Goal: Navigation & Orientation: Find specific page/section

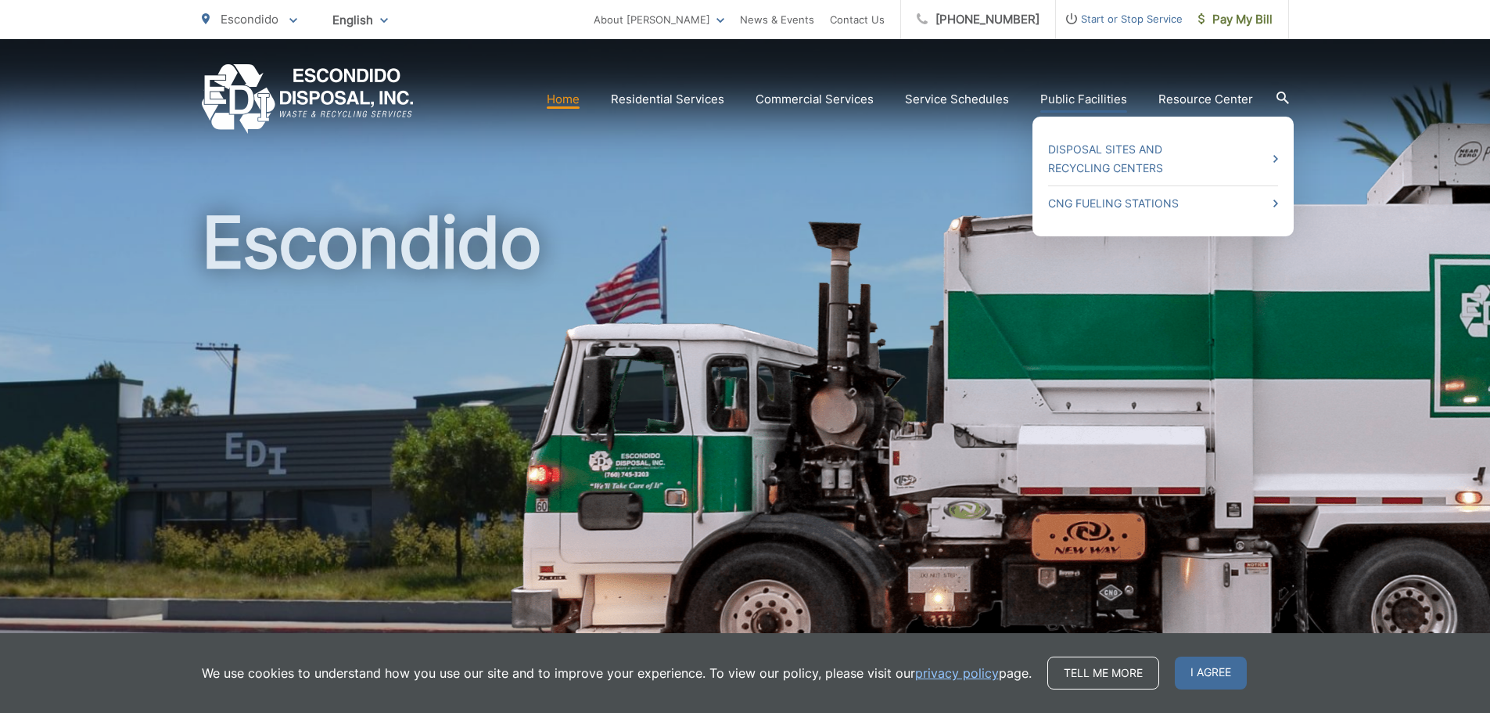
click at [1093, 95] on link "Public Facilities" at bounding box center [1084, 99] width 87 height 19
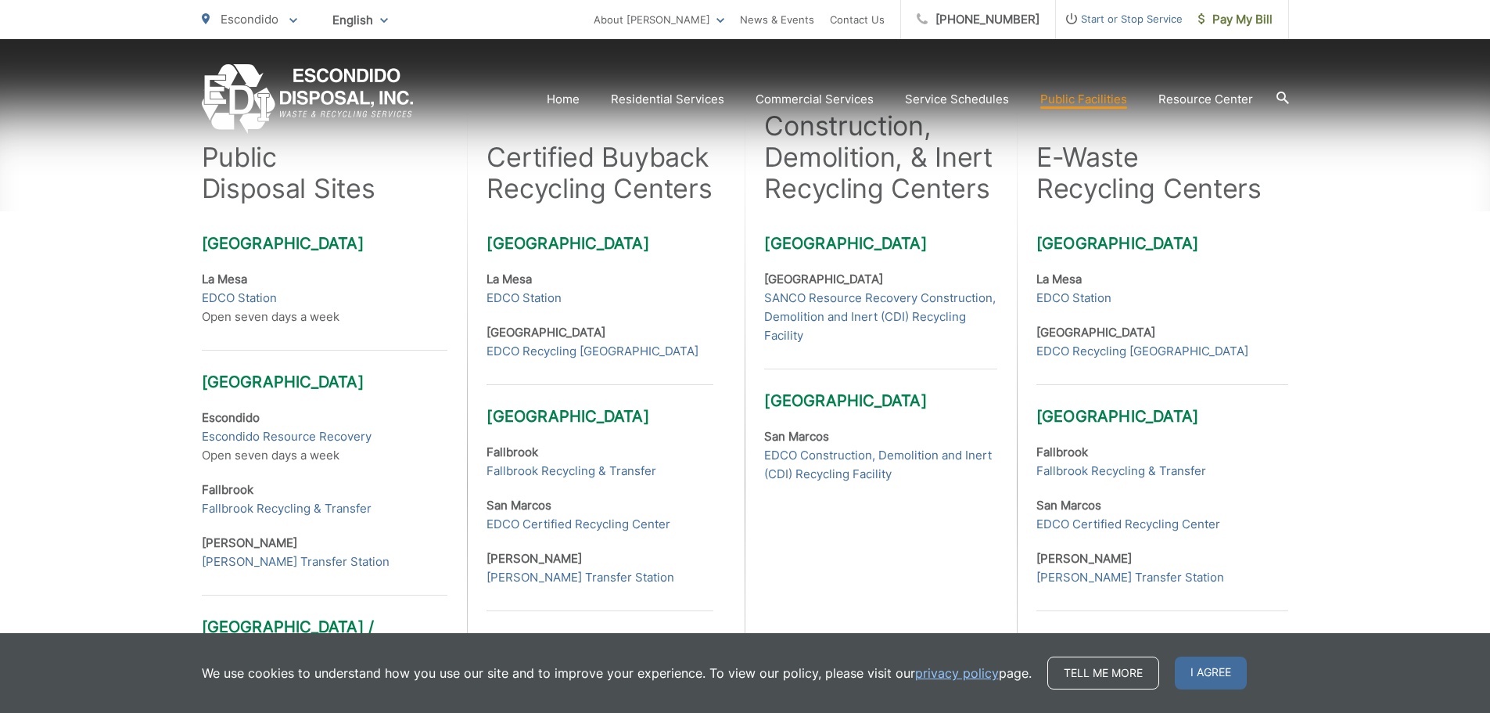
scroll to position [469, 0]
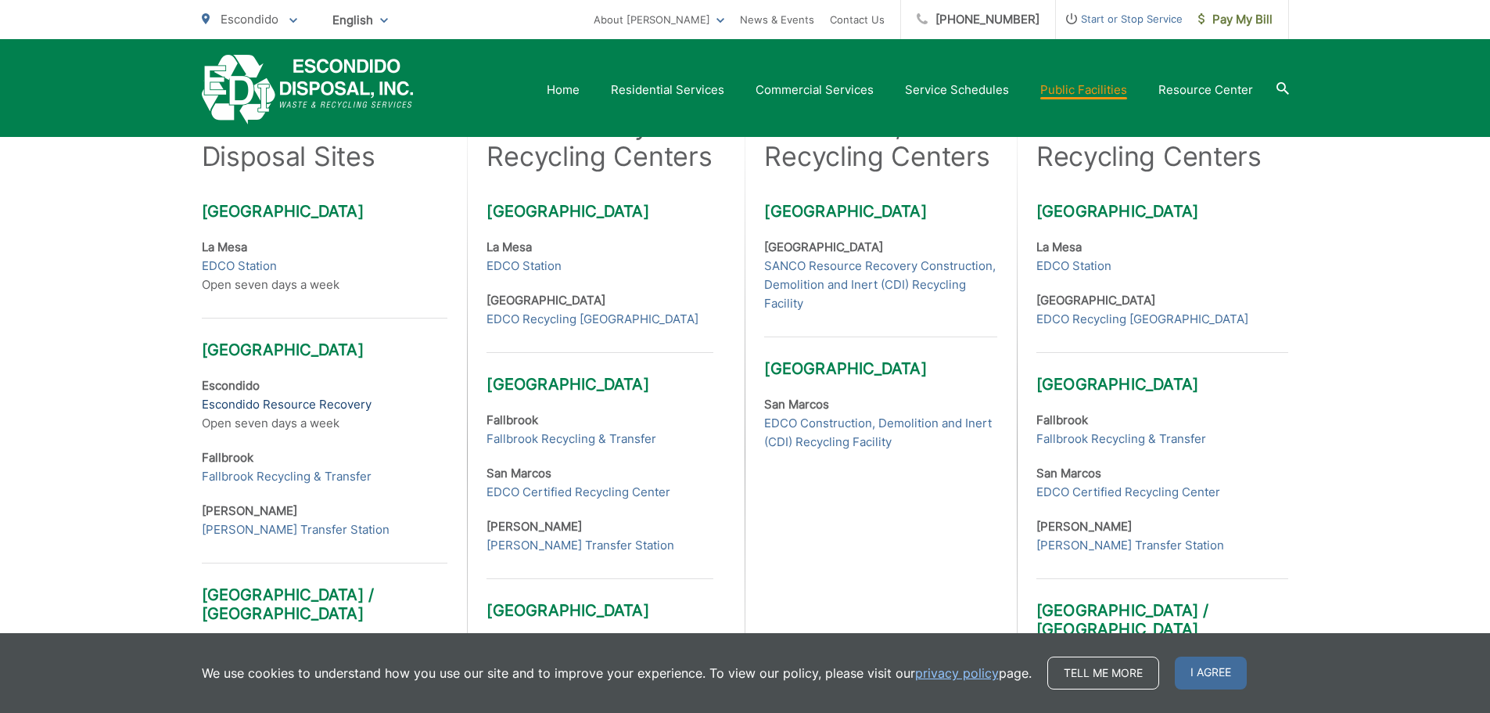
click at [275, 406] on link "Escondido Resource Recovery" at bounding box center [287, 404] width 170 height 19
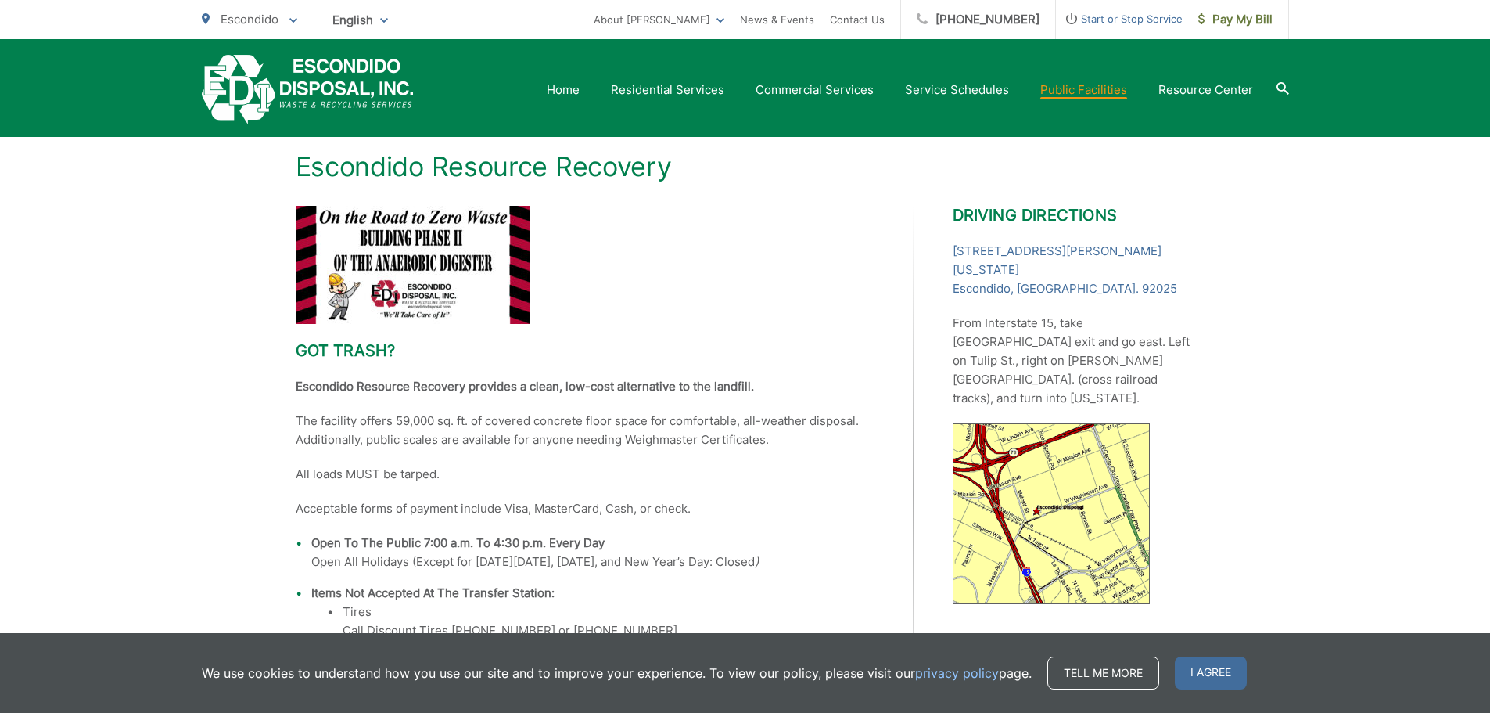
scroll to position [192, 0]
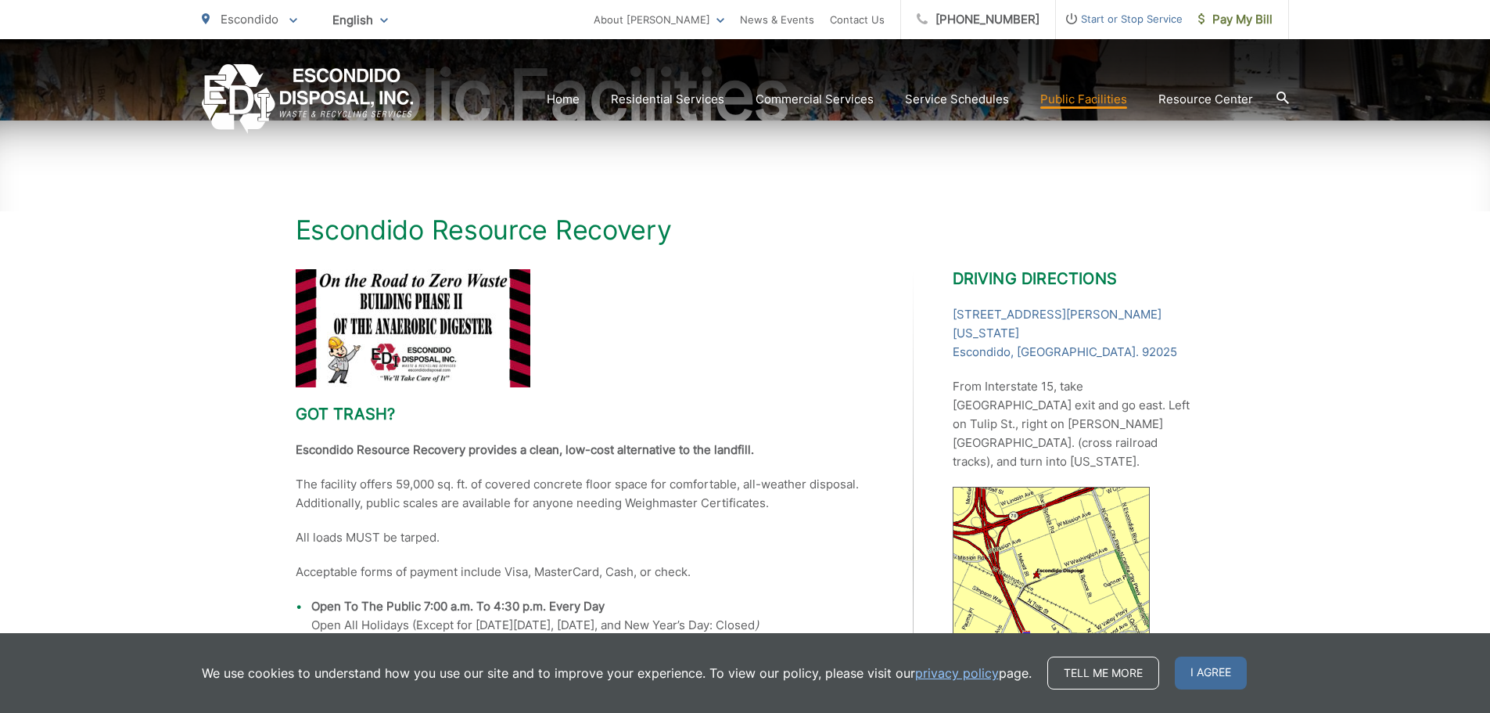
click at [433, 315] on img at bounding box center [413, 328] width 235 height 118
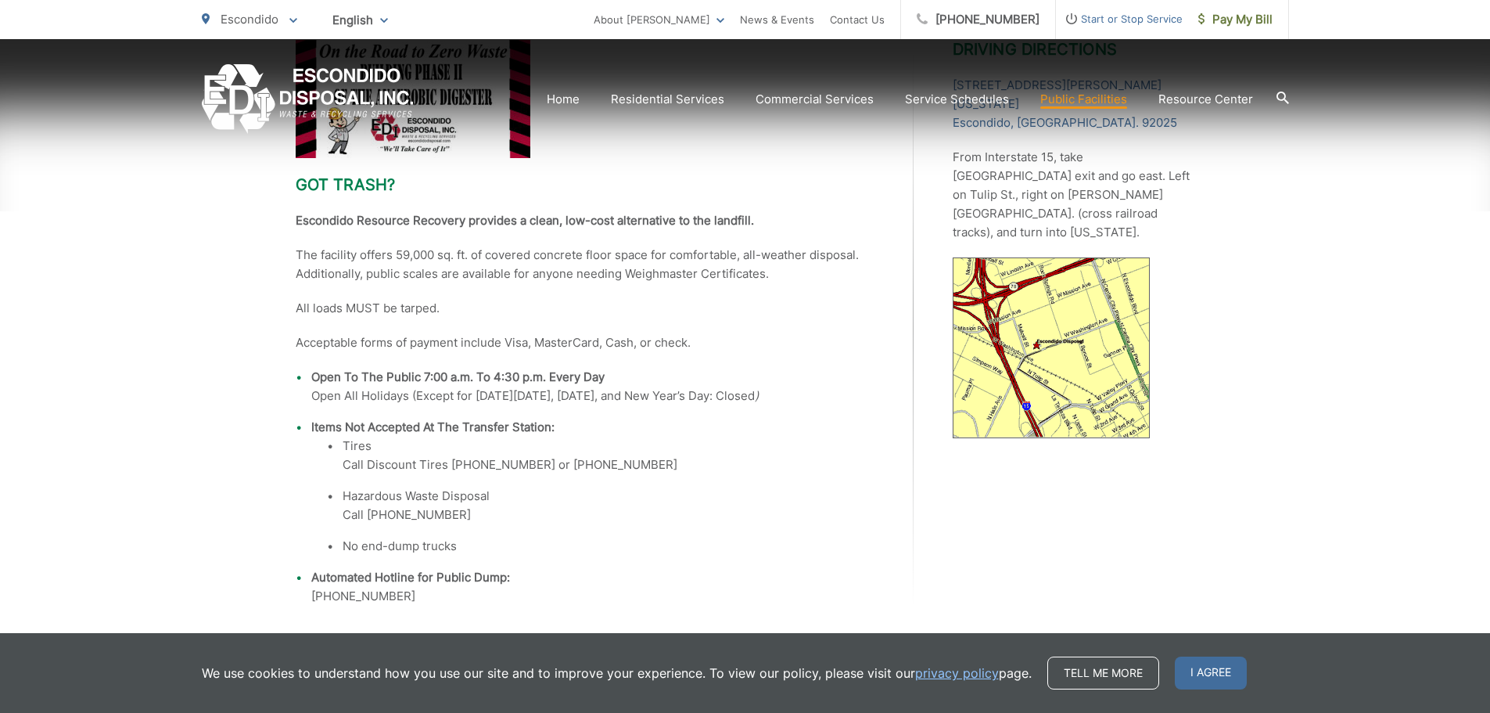
scroll to position [427, 0]
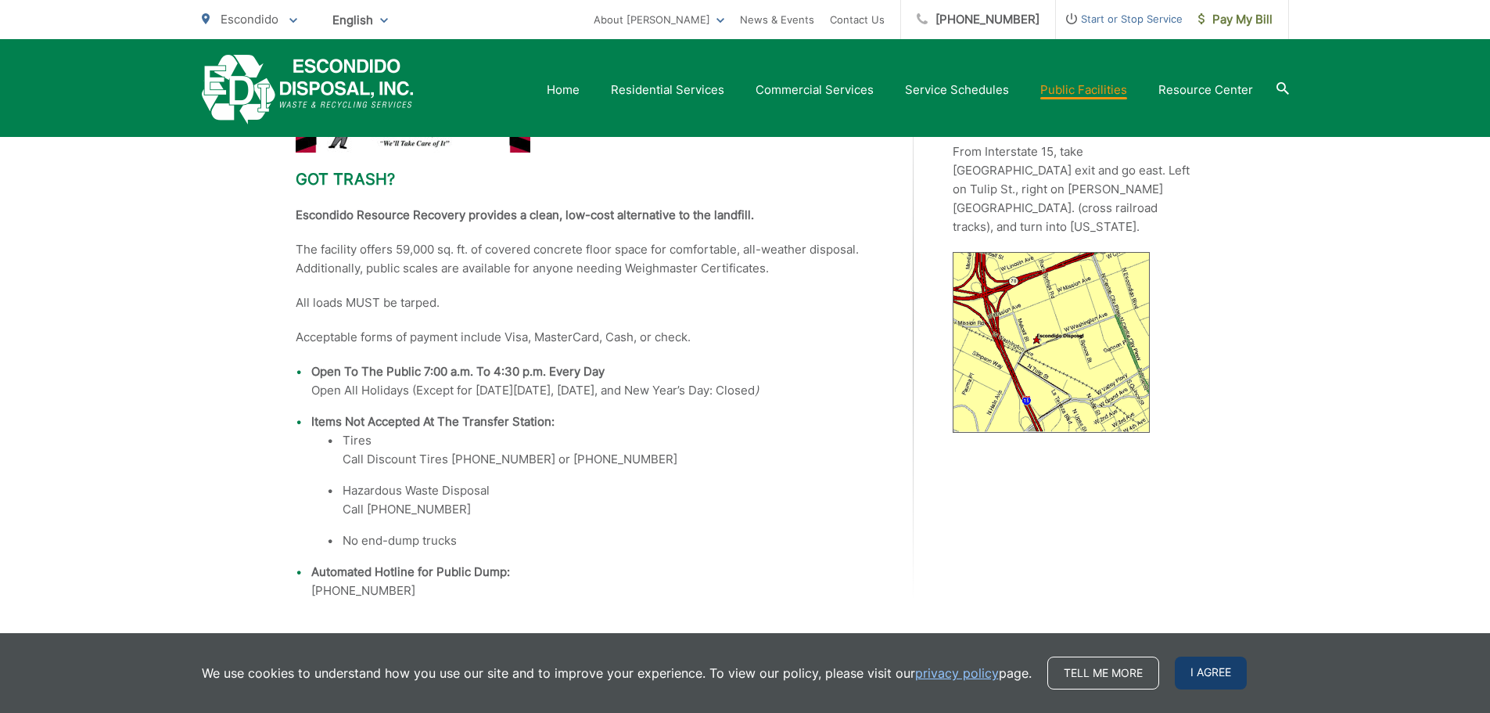
click at [1209, 663] on span "I agree" at bounding box center [1211, 672] width 72 height 33
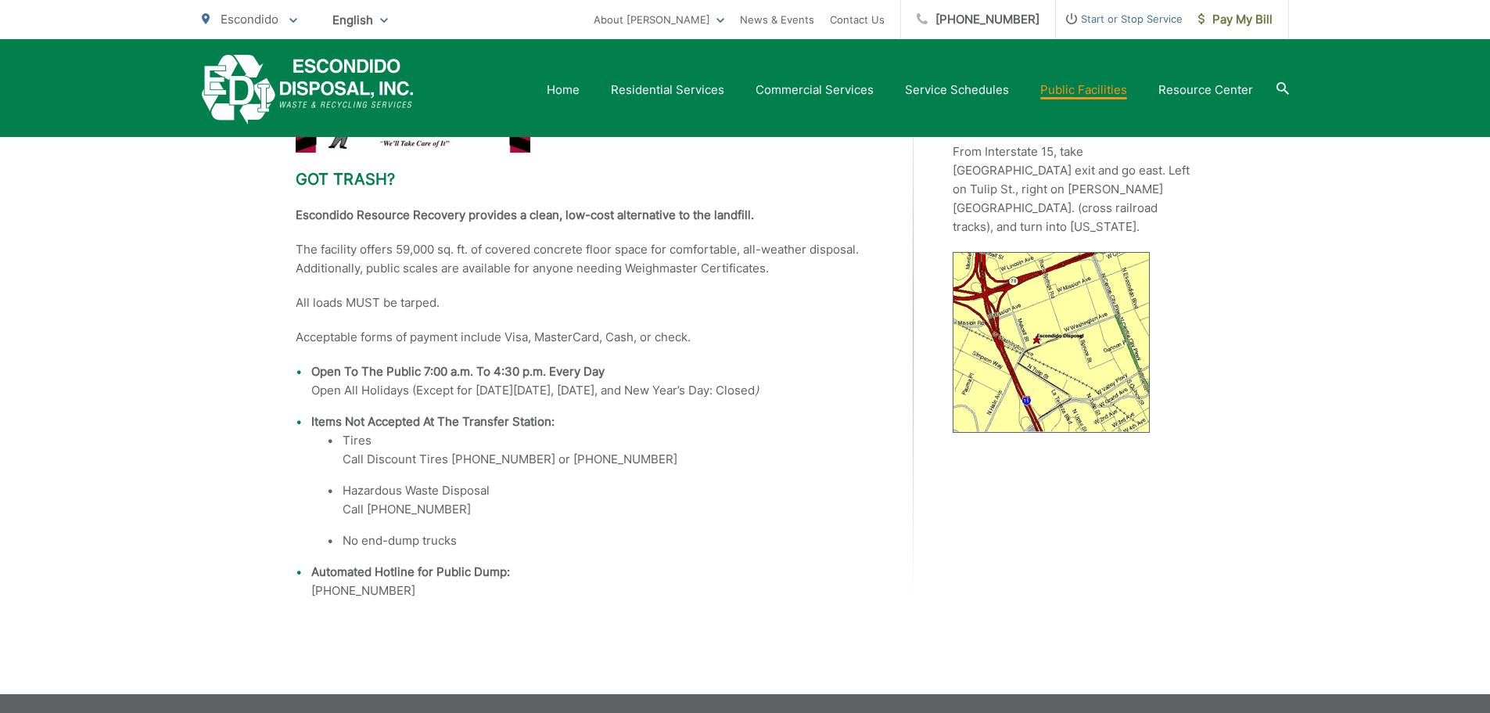
click at [184, 243] on div "Escondido Resource Recovery Got trash? Escondido Resource Recovery provides a c…" at bounding box center [745, 290] width 1490 height 808
click at [181, 292] on div "Escondido Resource Recovery Got trash? Escondido Resource Recovery provides a c…" at bounding box center [745, 290] width 1490 height 808
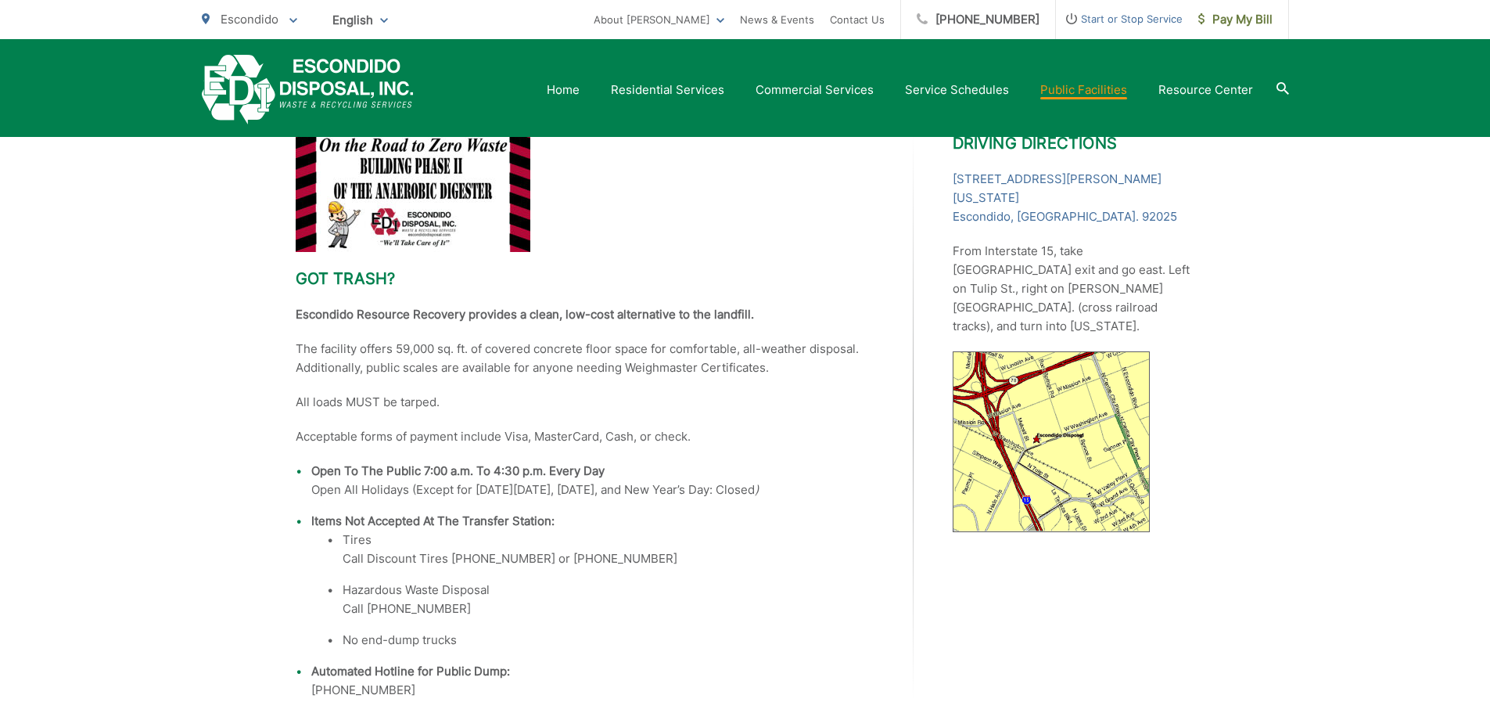
scroll to position [0, 0]
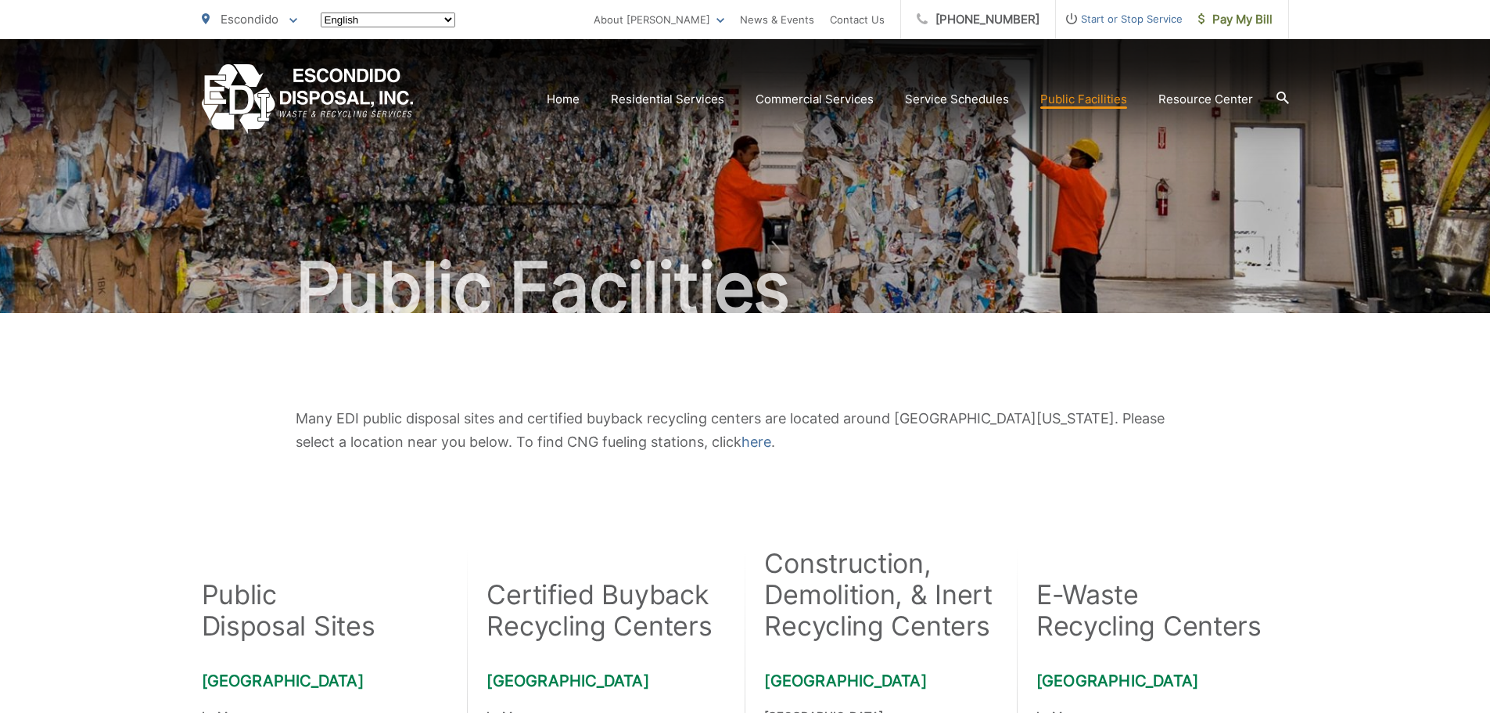
scroll to position [469, 0]
